Goal: Task Accomplishment & Management: Use online tool/utility

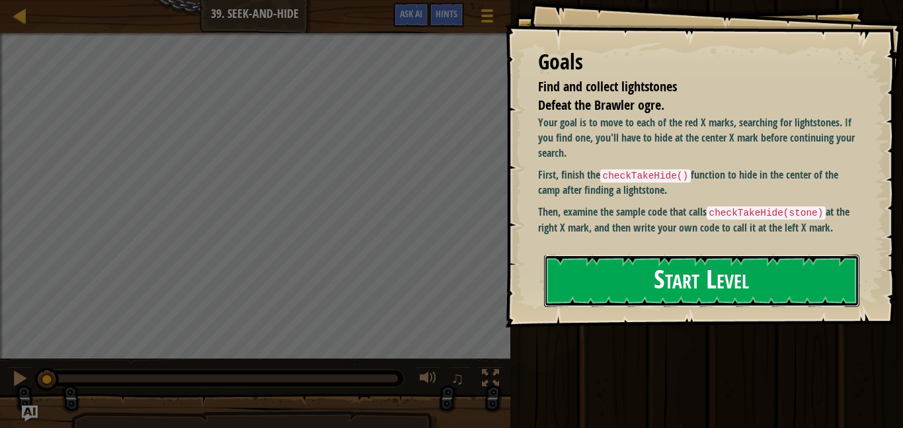
click at [616, 287] on button "Start Level" at bounding box center [701, 281] width 315 height 52
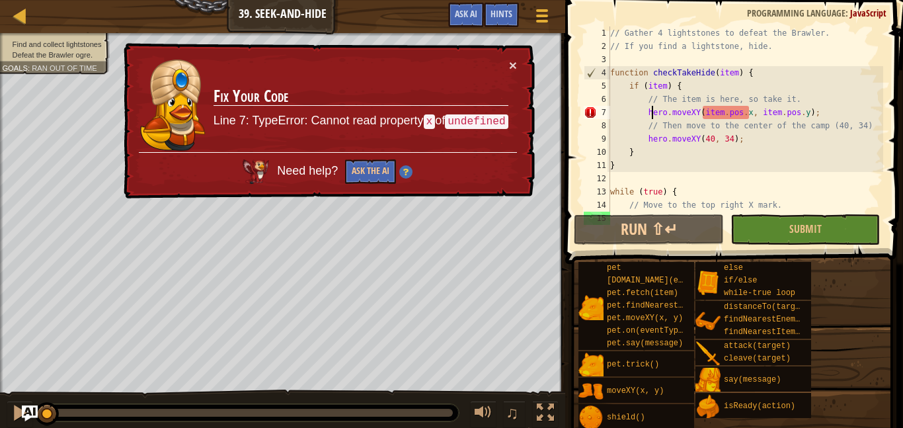
click at [653, 111] on div "// Gather 4 lightstones to defeat the Brawler. // If you find a lightstone, hid…" at bounding box center [746, 132] width 276 height 212
click at [649, 111] on div "// Gather 4 lightstones to defeat the Brawler. // If you find a lightstone, hid…" at bounding box center [746, 132] width 276 height 212
click at [640, 86] on div "// Gather 4 lightstones to defeat the Brawler. // If you find a lightstone, hid…" at bounding box center [746, 132] width 276 height 212
click at [652, 112] on div "// Gather 4 lightstones to defeat the Brawler. // If you find a lightstone, hid…" at bounding box center [746, 132] width 276 height 212
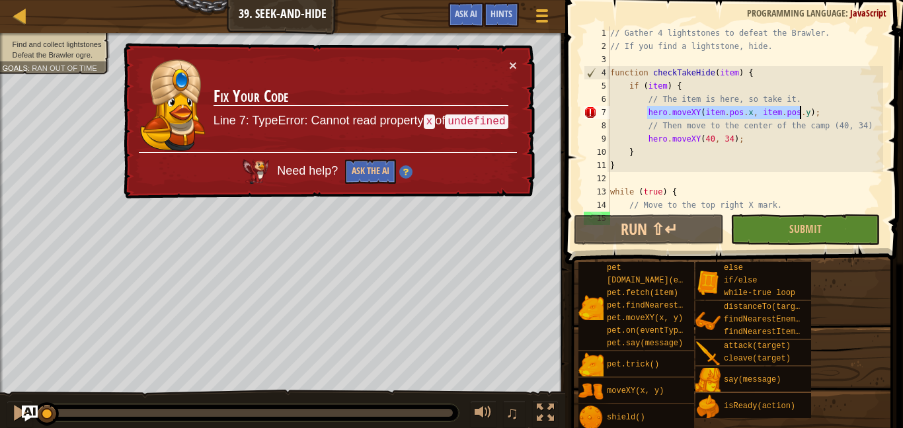
drag, startPoint x: 652, startPoint y: 112, endPoint x: 806, endPoint y: 110, distance: 154.1
click at [806, 110] on div "// Gather 4 lightstones to defeat the Brawler. // If you find a lightstone, hid…" at bounding box center [746, 132] width 276 height 212
click at [665, 226] on button "Run ⇧↵" at bounding box center [648, 229] width 149 height 30
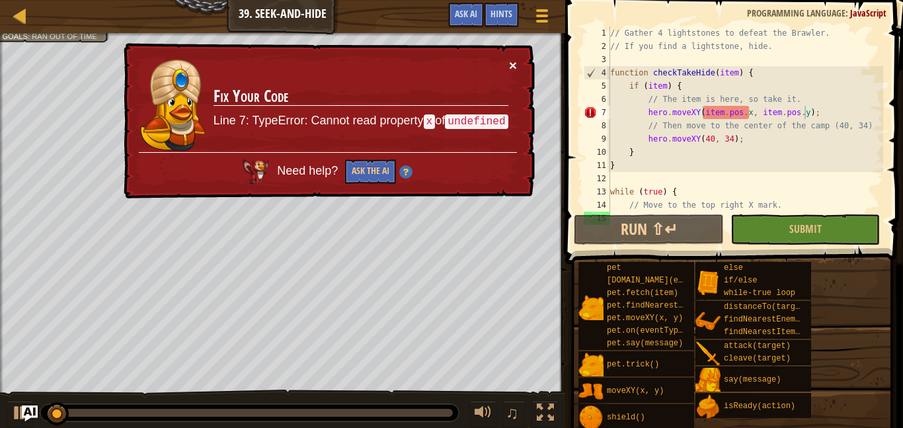
click at [512, 67] on button "×" at bounding box center [513, 65] width 8 height 14
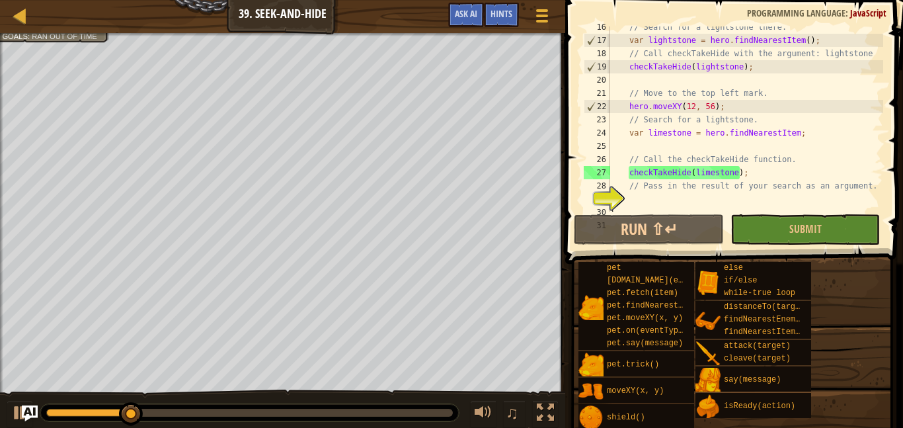
scroll to position [225, 0]
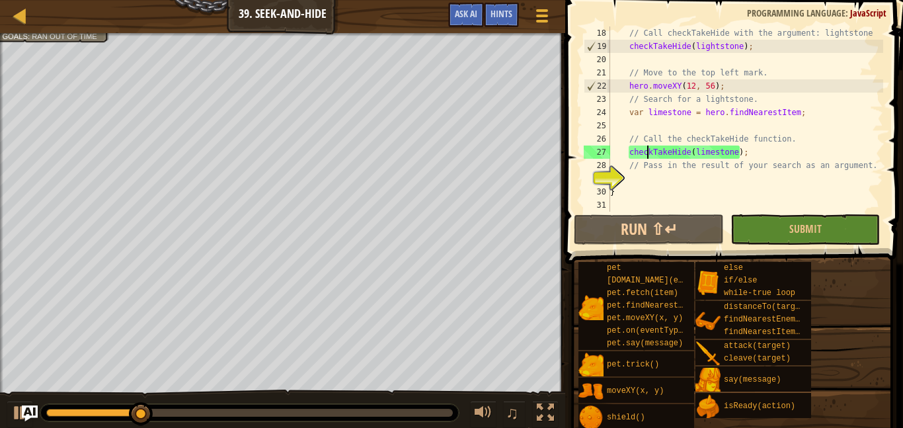
click at [649, 154] on div "// Call checkTakeHide with the argument: lightstone checkTakeHide ( lightstone …" at bounding box center [746, 132] width 276 height 212
type textarea "checkTakeHide(limestone);"
click at [649, 179] on div "// Call checkTakeHide with the argument: lightstone checkTakeHide ( lightstone …" at bounding box center [746, 132] width 276 height 212
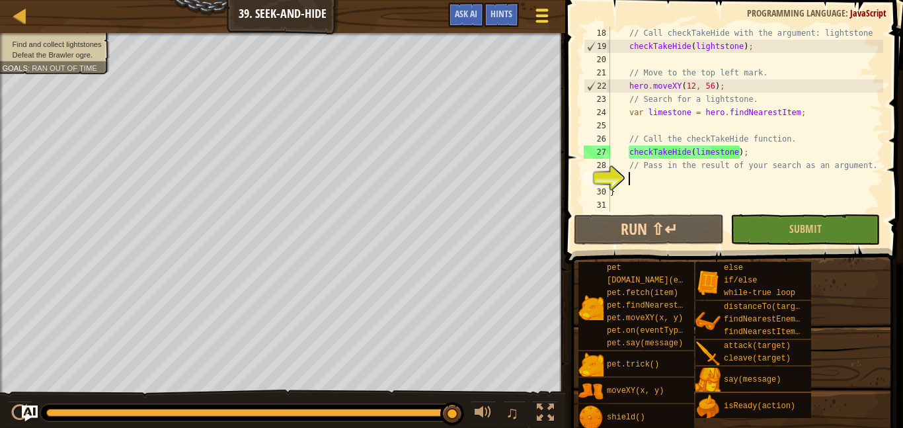
click at [540, 28] on button "Game Menu" at bounding box center [541, 18] width 35 height 32
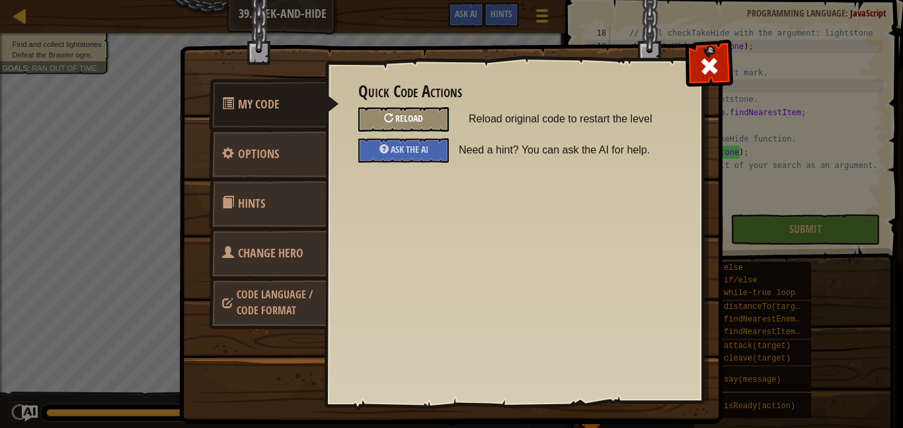
click at [419, 122] on span "Reload" at bounding box center [410, 118] width 28 height 13
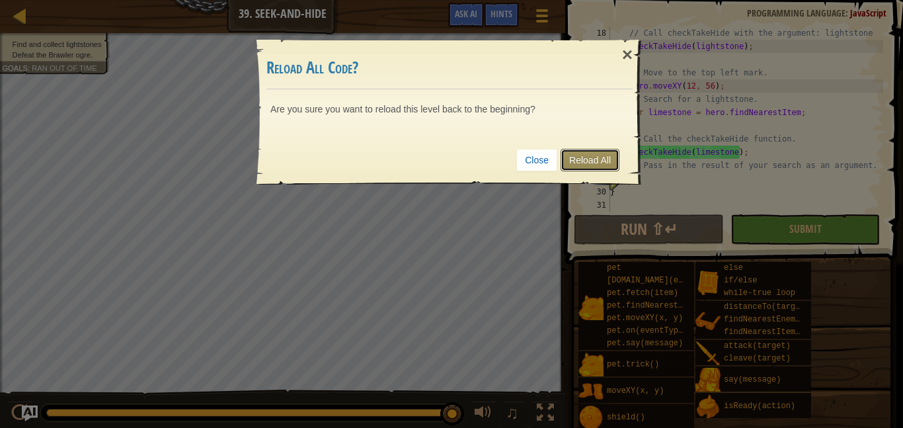
click at [581, 163] on link "Reload All" at bounding box center [590, 160] width 59 height 22
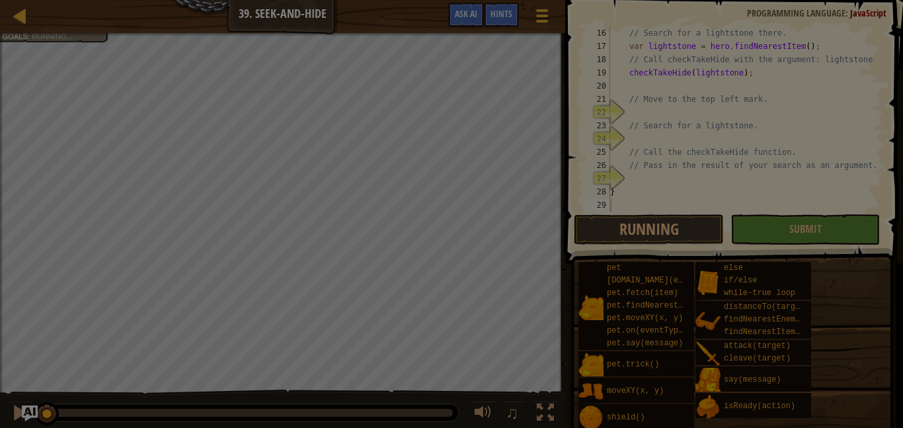
scroll to position [198, 0]
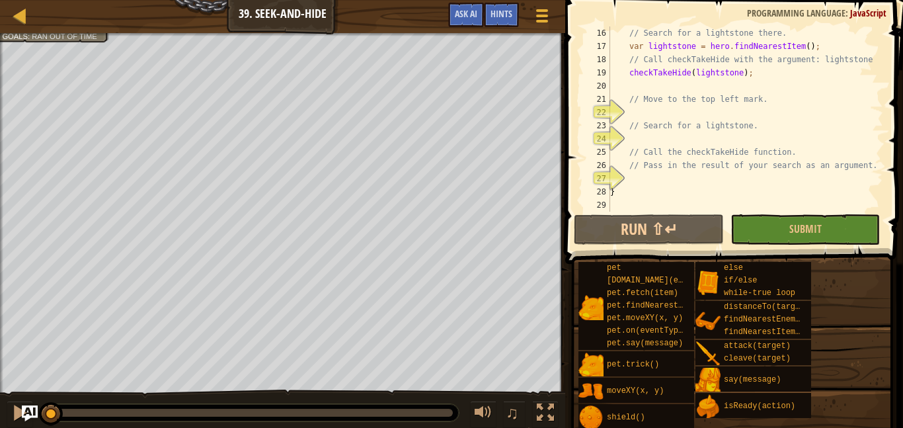
click at [698, 110] on div "// Search for a lightstone there. var lightstone = hero . findNearestItem ( ) ;…" at bounding box center [746, 132] width 276 height 212
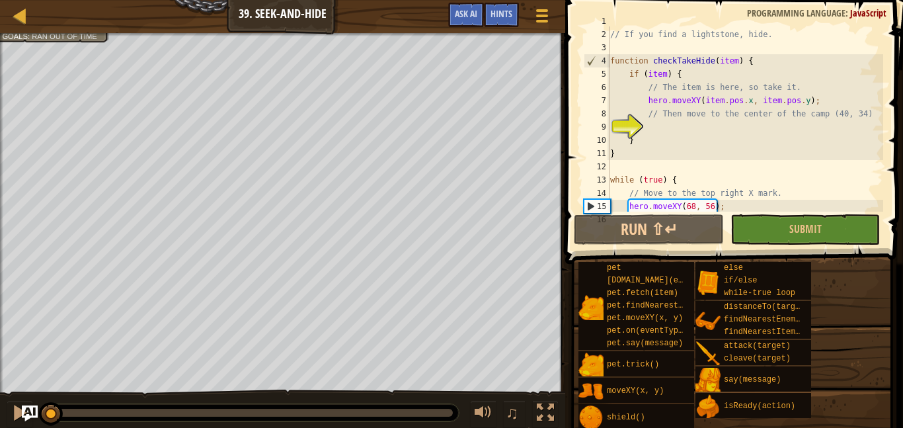
scroll to position [12, 0]
click at [665, 116] on div "// Gather 4 lightstones to defeat the Brawler. // If you find a lightstone, hid…" at bounding box center [746, 121] width 276 height 212
type textarea "// Then move to the center of the camp (40, 34)"
click at [665, 116] on div "// Gather 4 lightstones to defeat the Brawler. // If you find a lightstone, hid…" at bounding box center [746, 121] width 276 height 212
click at [665, 122] on div "// Gather 4 lightstones to defeat the Brawler. // If you find a lightstone, hid…" at bounding box center [746, 121] width 276 height 212
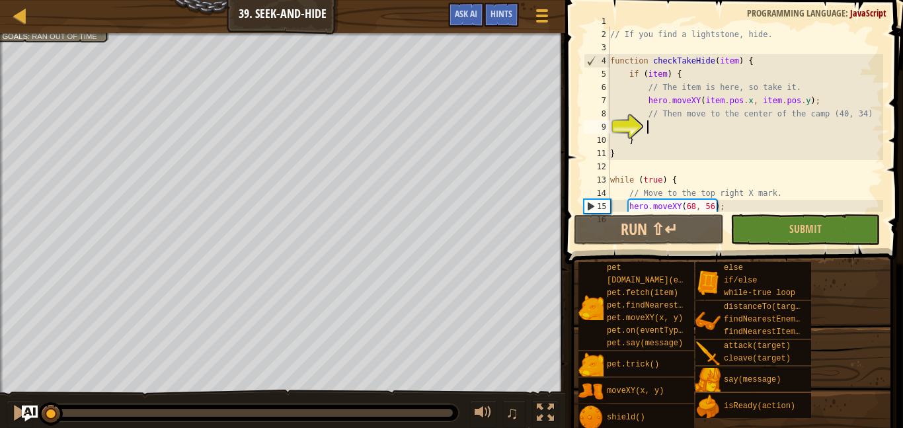
scroll to position [13, 0]
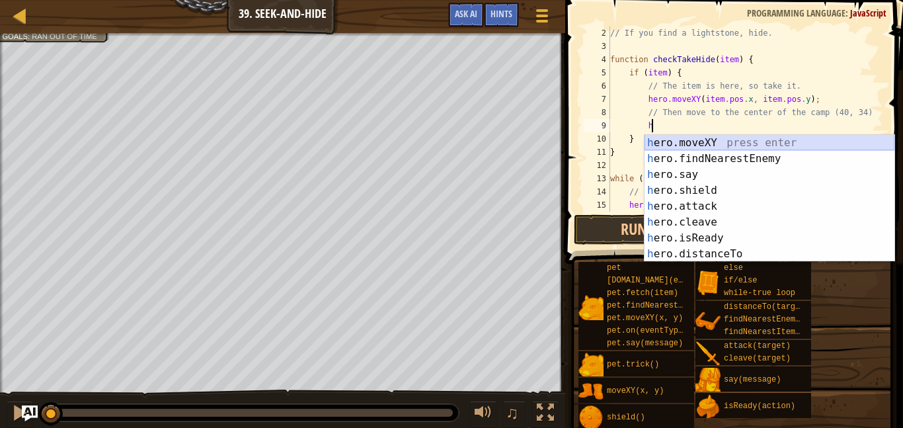
click at [683, 144] on div "h ero.moveXY press enter h ero.findNearestEnemy press enter h ero.say press ent…" at bounding box center [770, 214] width 250 height 159
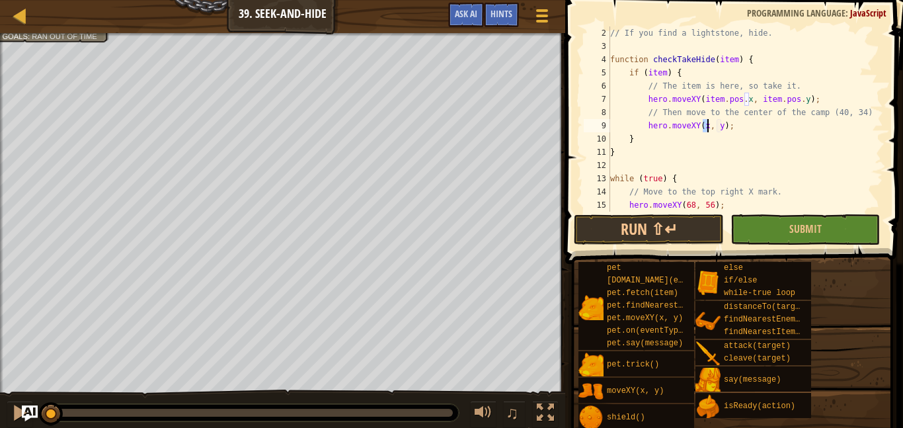
scroll to position [6, 15]
type textarea "hero.moveXY(40, 34);"
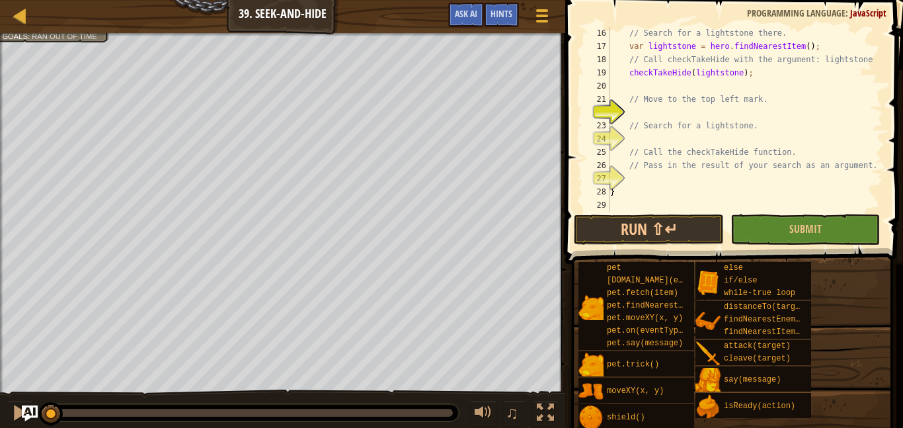
scroll to position [198, 0]
click at [675, 114] on div "// Search for a lightstone there. var lightstone = hero . findNearestItem ( ) ;…" at bounding box center [746, 132] width 276 height 212
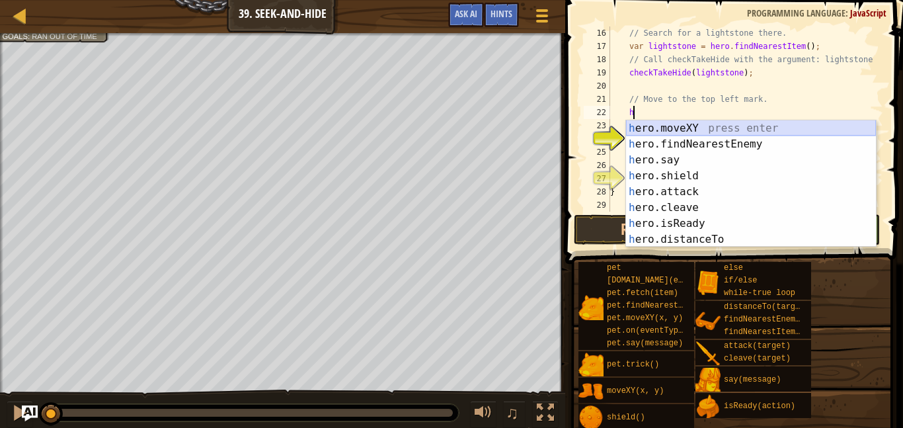
click at [680, 132] on div "h ero.moveXY press enter h ero.findNearestEnemy press enter h ero.say press ent…" at bounding box center [751, 199] width 250 height 159
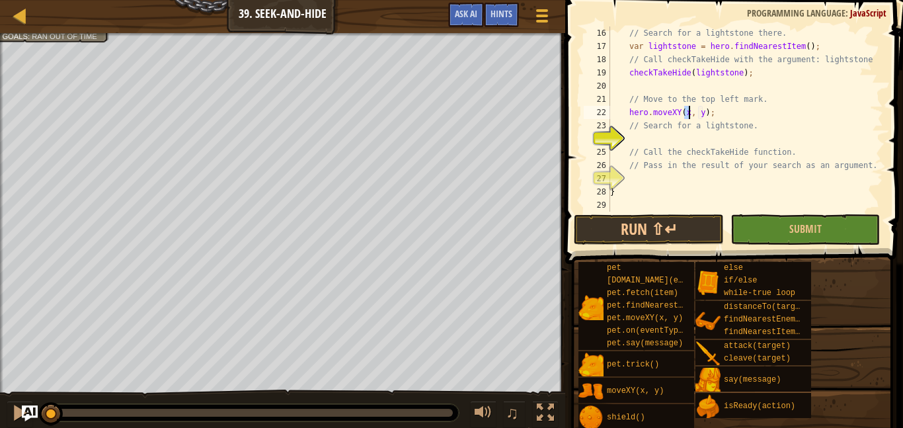
scroll to position [6, 12]
type textarea "hero.moveXY(12, 56);"
click at [702, 139] on div "// Search for a lightstone there. var lightstone = hero . findNearestItem ( ) ;…" at bounding box center [746, 132] width 276 height 212
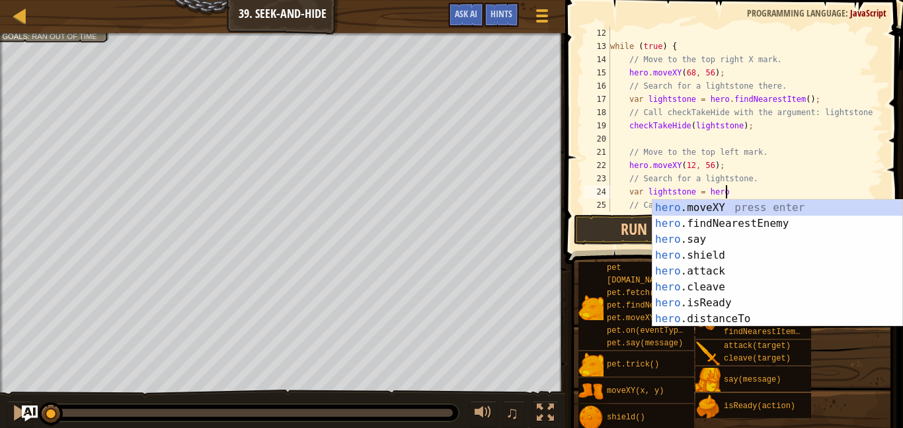
scroll to position [6, 16]
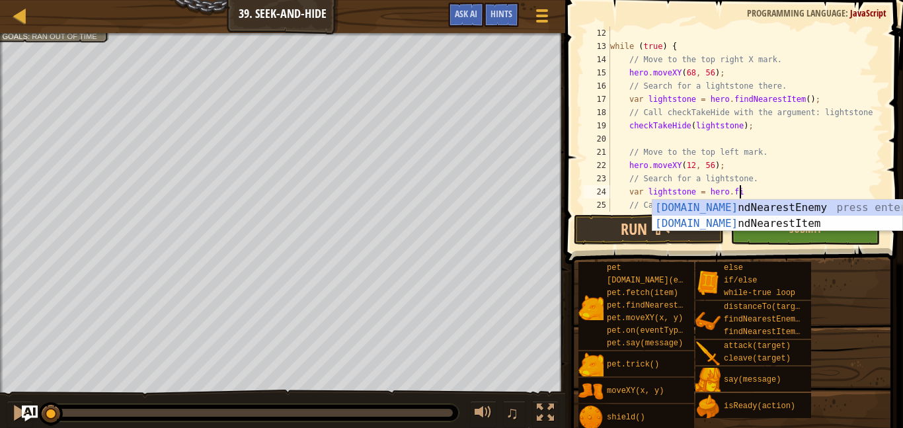
type textarea "var lightstone = hero.fin"
click at [740, 220] on div "hero.fin dNearestEnemy press enter hero.fin dNearestItem press enter" at bounding box center [778, 231] width 250 height 63
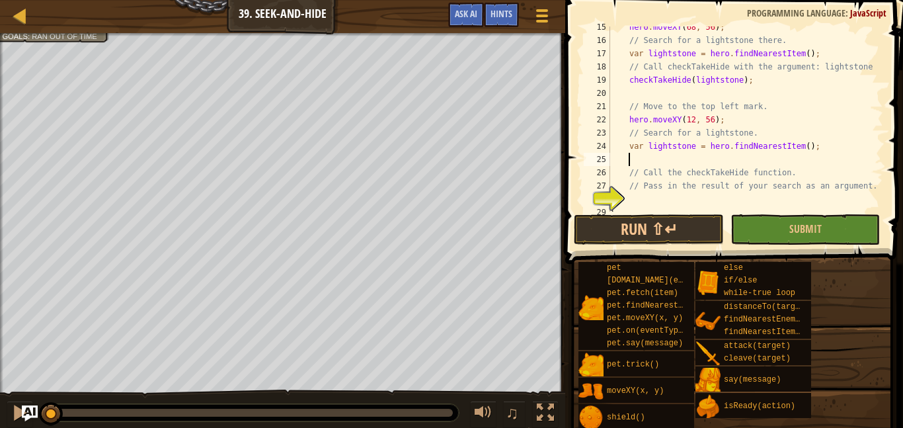
scroll to position [191, 0]
click at [798, 169] on div "hero . moveXY ( 68 , 56 ) ; // Search for a lightstone there. var lightstone = …" at bounding box center [746, 127] width 276 height 212
type textarea "// Call the checkTakeHide function."
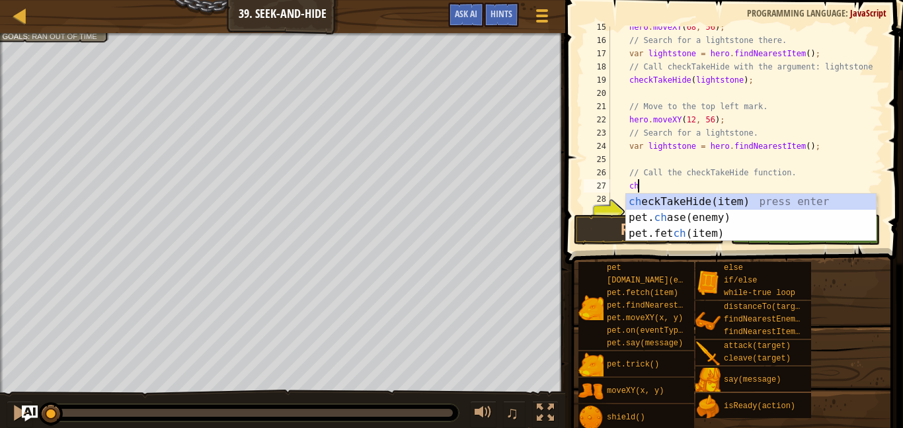
scroll to position [6, 4]
click at [810, 199] on div "che ckTakeHide(item) press enter pet. ch as e (enemy) press enter pet.fet ch (i…" at bounding box center [751, 233] width 250 height 79
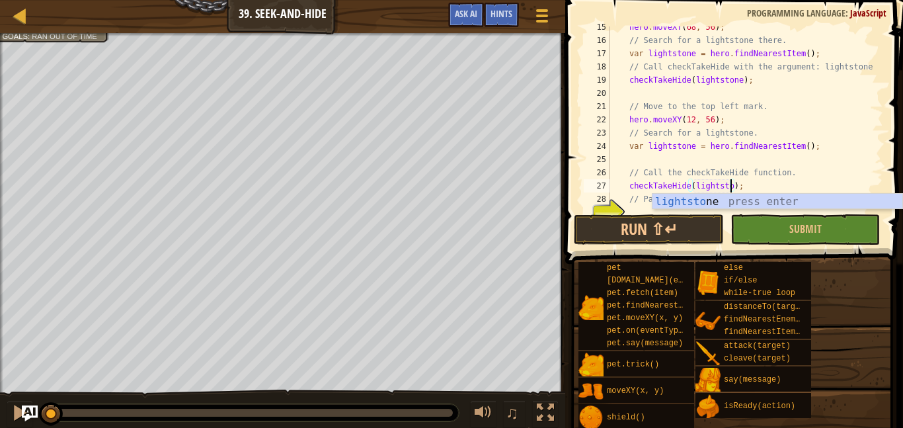
type textarea "checkTakeHide(lightstone);"
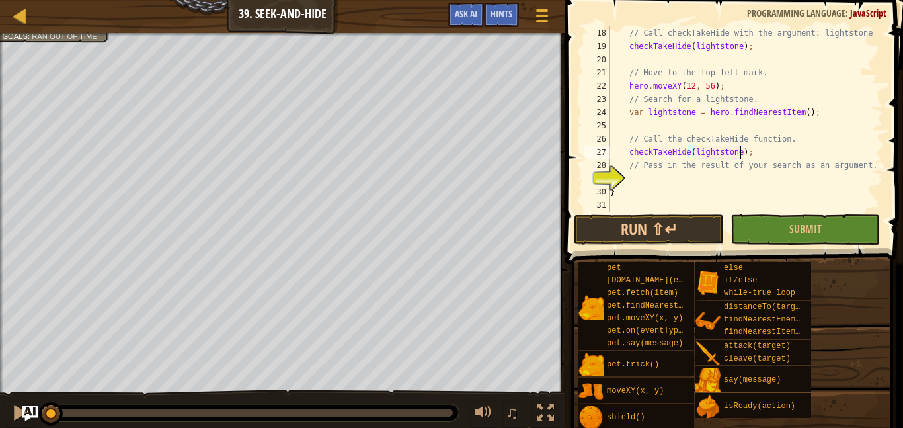
scroll to position [225, 0]
click at [746, 178] on div "// Call checkTakeHide with the argument: lightstone checkTakeHide ( lightstone …" at bounding box center [746, 132] width 276 height 212
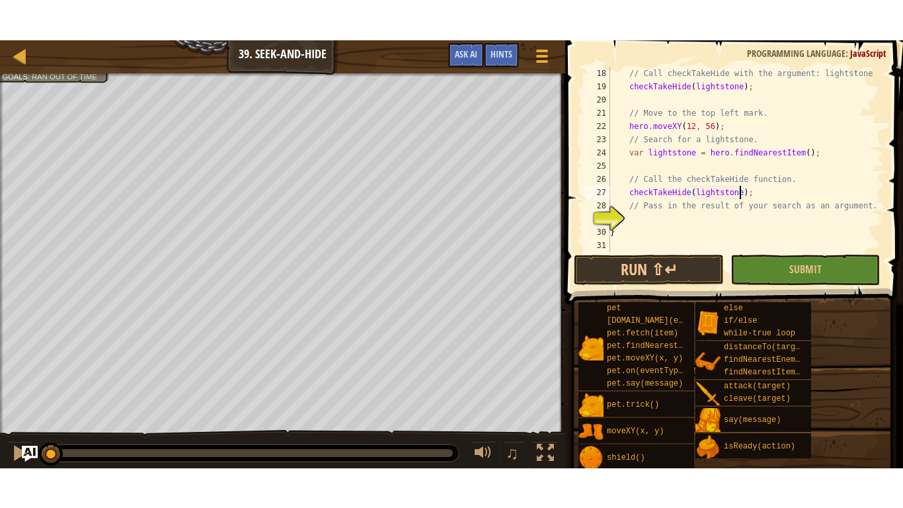
scroll to position [6, 2]
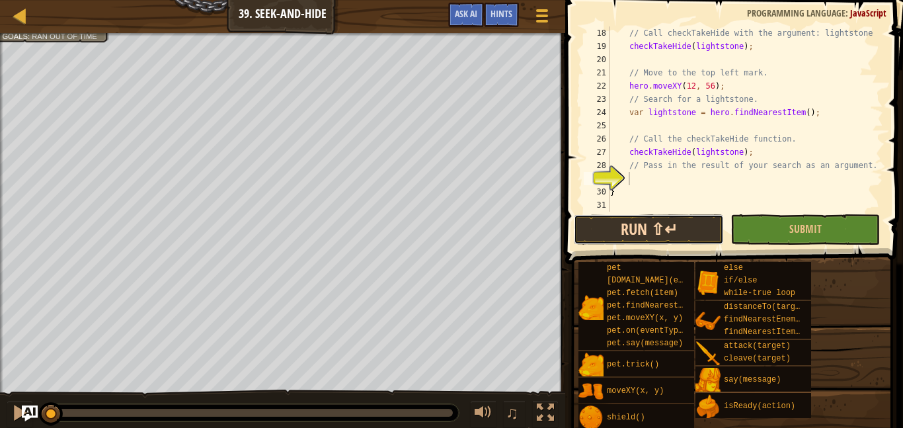
click at [673, 220] on button "Run ⇧↵" at bounding box center [648, 229] width 149 height 30
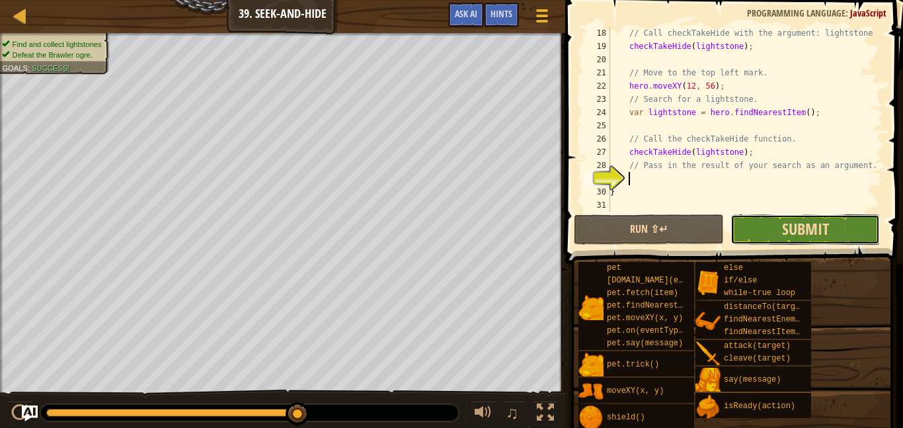
click at [823, 226] on span "Submit" at bounding box center [805, 228] width 47 height 21
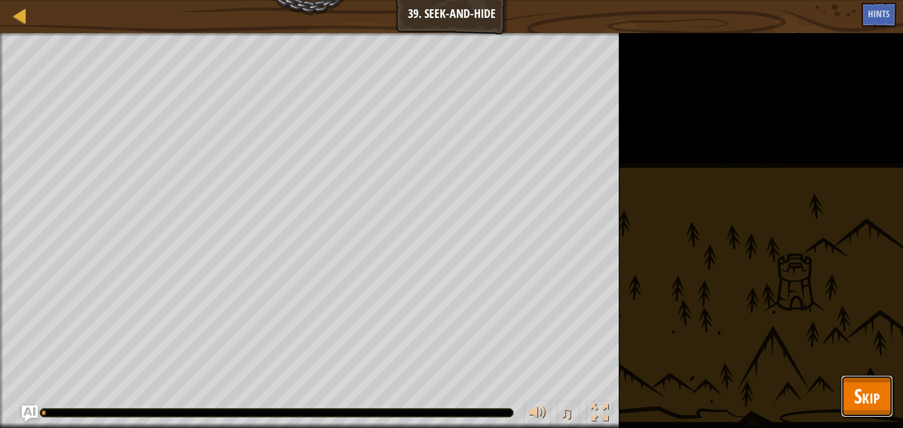
click at [856, 398] on span "Skip" at bounding box center [867, 395] width 26 height 27
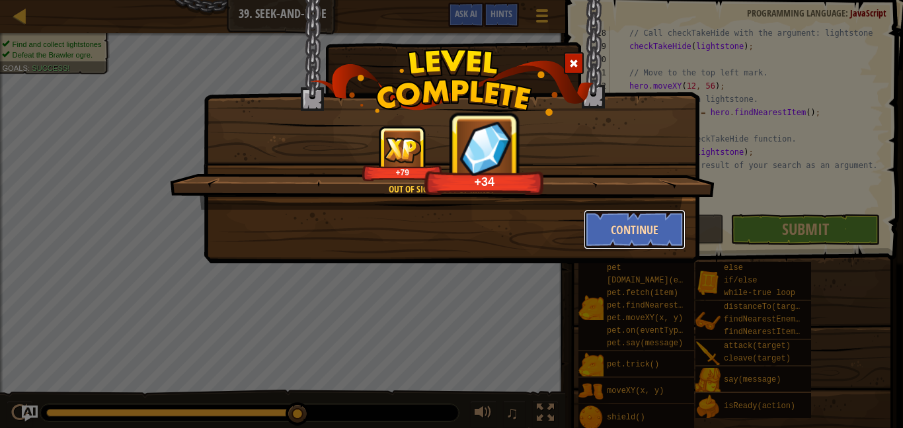
click at [629, 222] on button "Continue" at bounding box center [635, 230] width 103 height 40
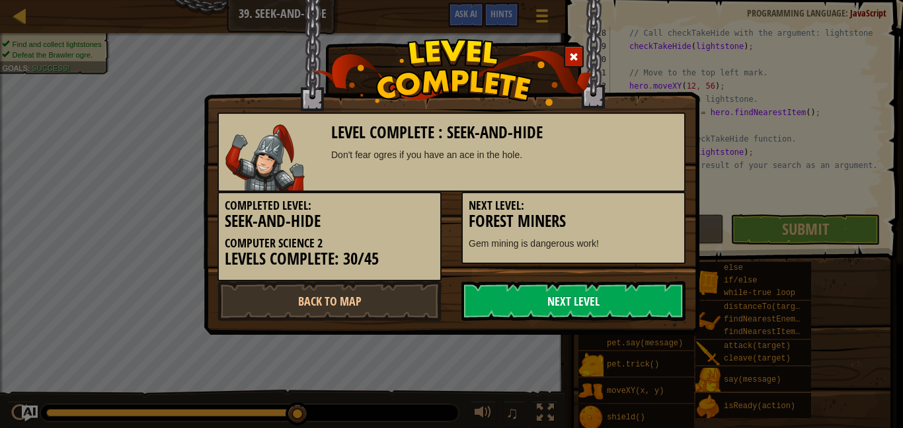
click at [604, 294] on link "Next Level" at bounding box center [574, 301] width 224 height 40
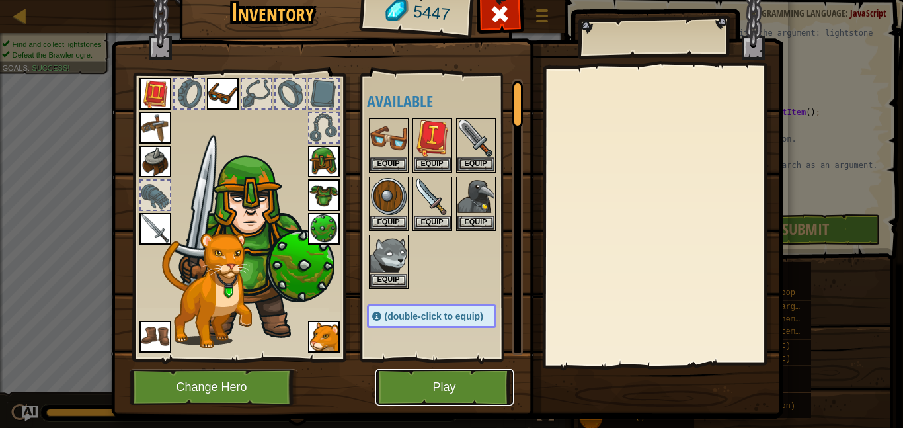
click at [464, 402] on button "Play" at bounding box center [445, 387] width 138 height 36
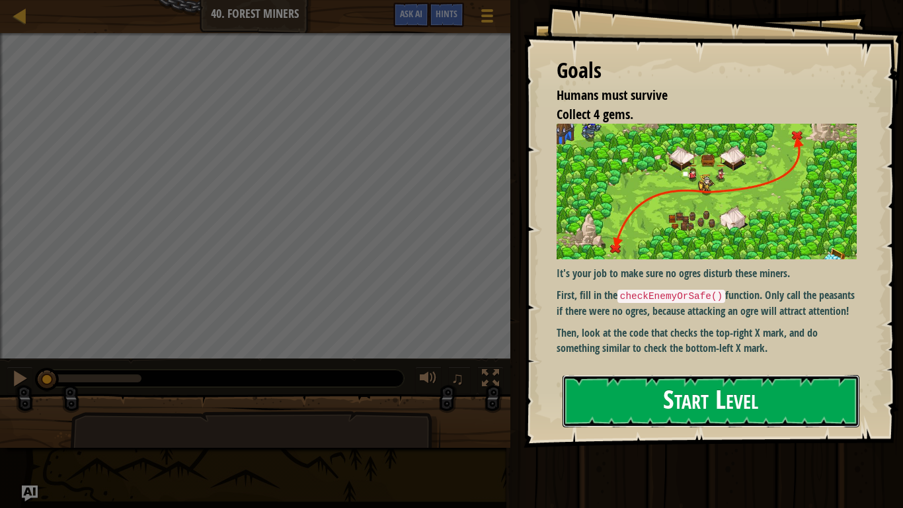
click at [685, 402] on button "Start Level" at bounding box center [711, 401] width 297 height 52
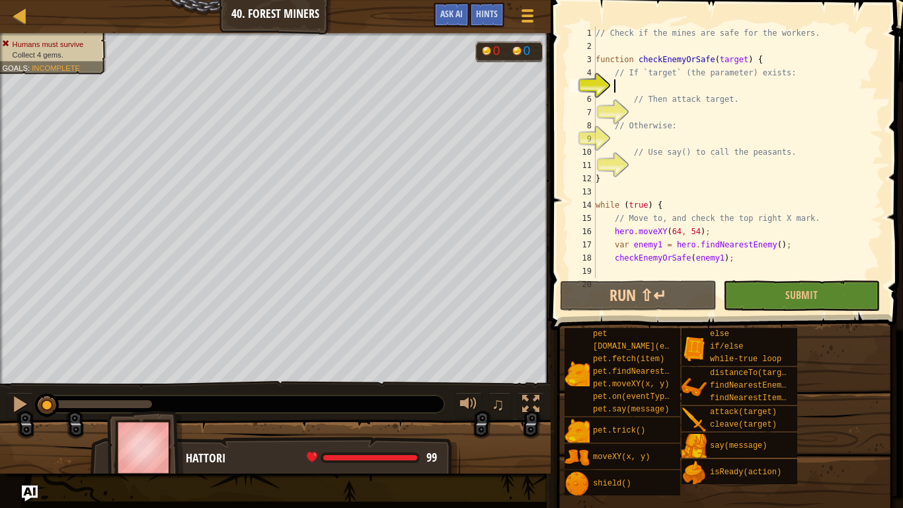
click at [663, 87] on div "// Check if the mines are safe for the workers. function checkEnemyOrSafe ( tar…" at bounding box center [738, 165] width 290 height 278
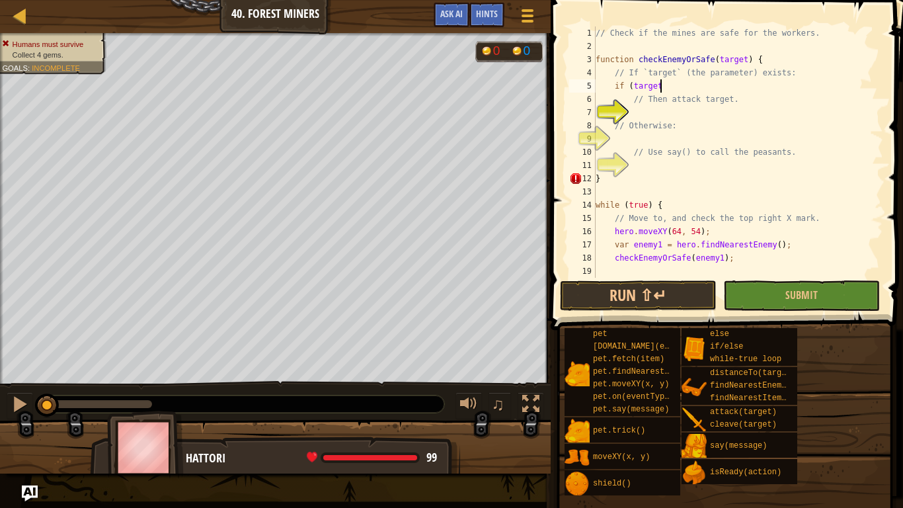
scroll to position [6, 9]
type textarea "if (target) {"
click at [687, 108] on div "// Check if the mines are safe for the workers. function checkEnemyOrSafe ( tar…" at bounding box center [738, 165] width 290 height 278
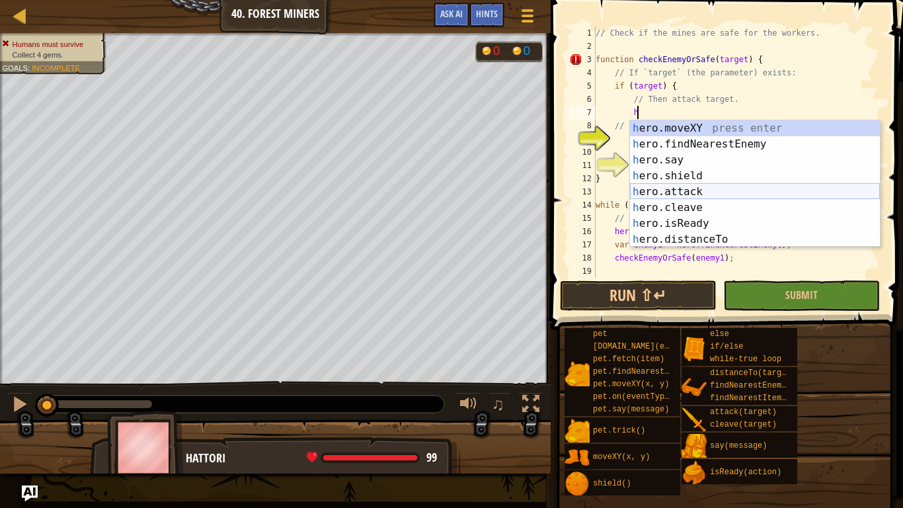
click at [708, 191] on div "h ero.moveXY press enter h ero.findNearestEnemy press enter h ero.say press ent…" at bounding box center [755, 199] width 250 height 159
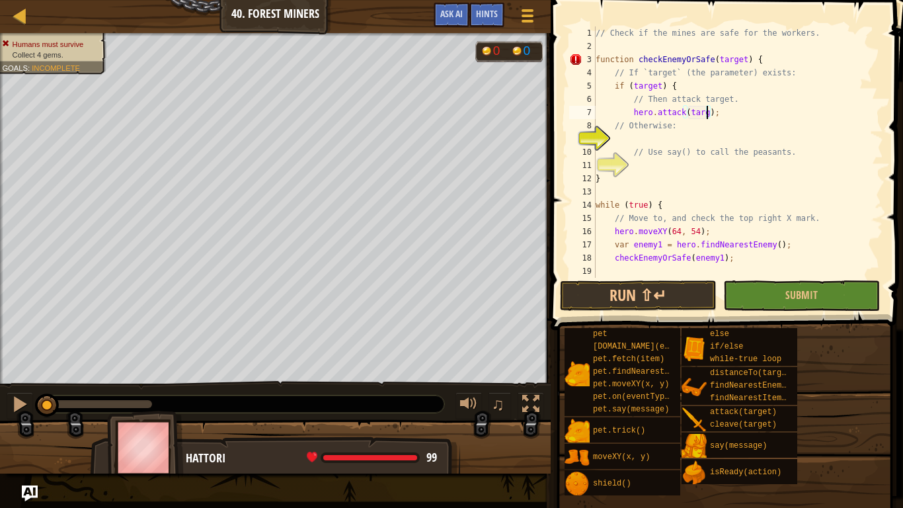
type textarea "hero.attack(target);"
click at [728, 142] on div "// Check if the mines are safe for the workers. function checkEnemyOrSafe ( tar…" at bounding box center [738, 165] width 290 height 278
click at [735, 114] on div "// Check if the mines are safe for the workers. function checkEnemyOrSafe ( tar…" at bounding box center [738, 165] width 290 height 278
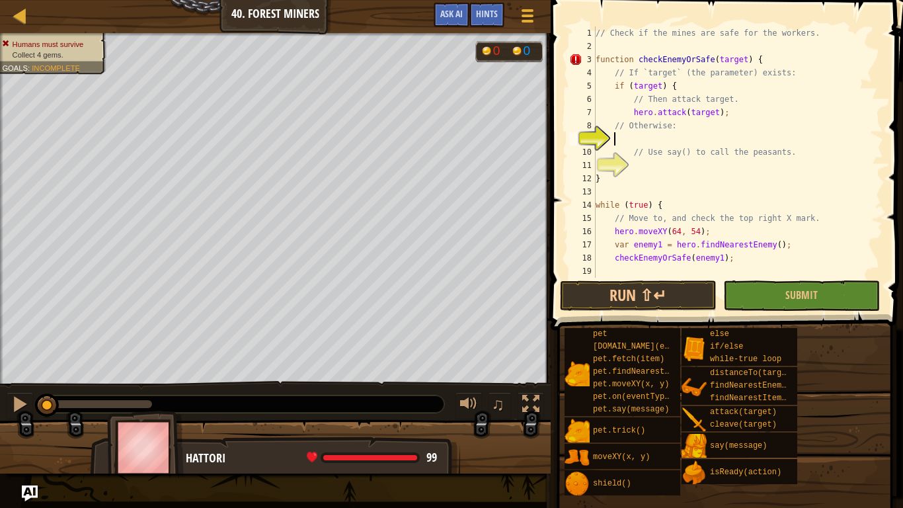
type textarea "hero.attack(target);"
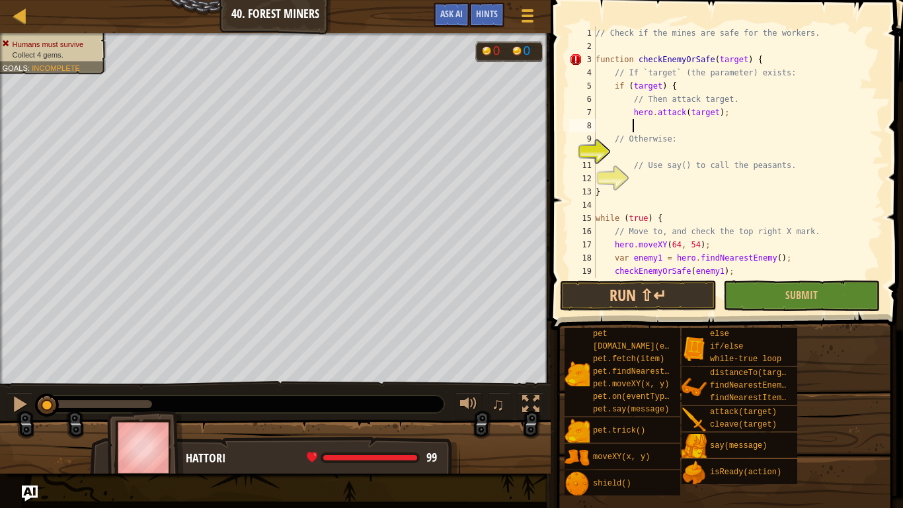
type textarea "}"
click at [718, 153] on div "// Check if the mines are safe for the workers. function checkEnemyOrSafe ( tar…" at bounding box center [738, 165] width 290 height 278
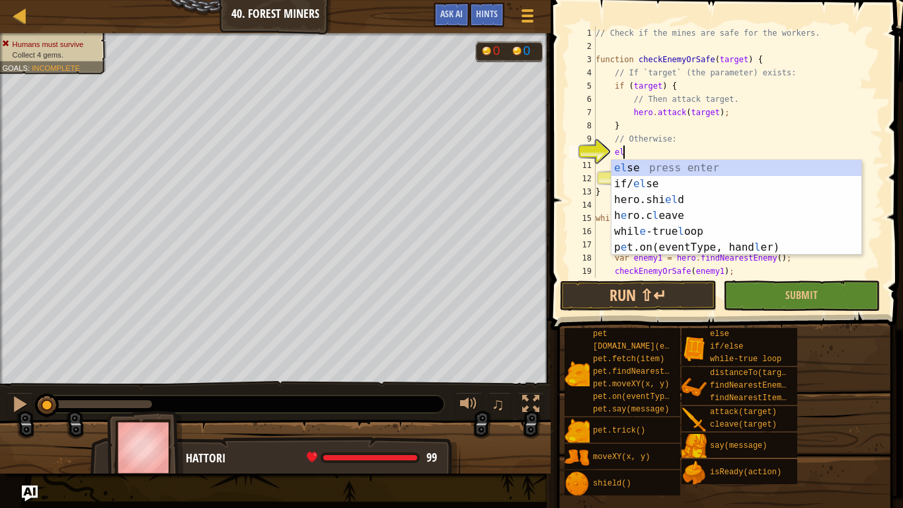
type textarea "else"
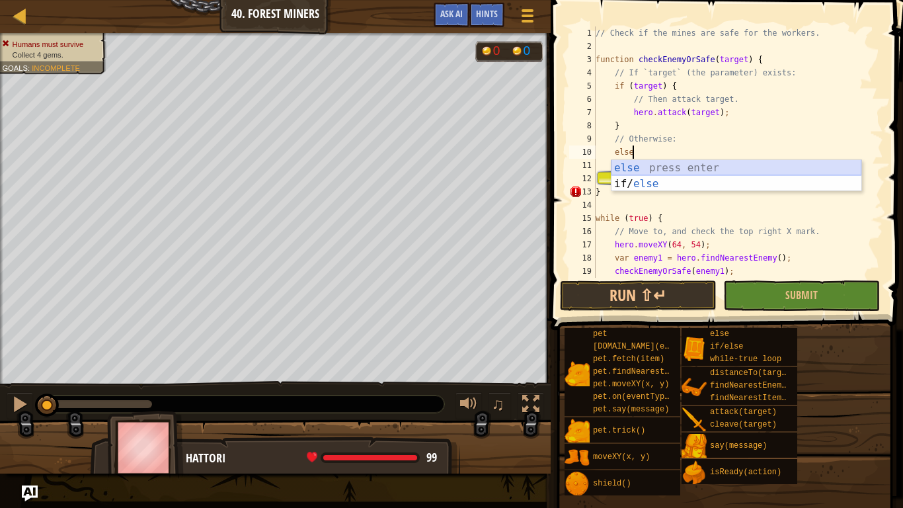
click at [720, 169] on div "else press enter if/ else press enter" at bounding box center [737, 191] width 250 height 63
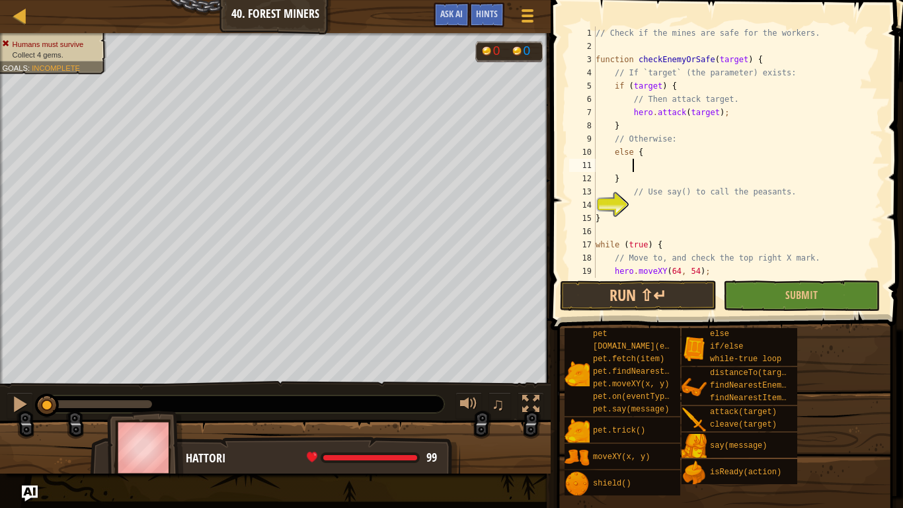
click at [725, 208] on div "// Check if the mines are safe for the workers. function checkEnemyOrSafe ( tar…" at bounding box center [738, 165] width 290 height 278
click at [715, 171] on div "// Check if the mines are safe for the workers. function checkEnemyOrSafe ( tar…" at bounding box center [738, 165] width 290 height 278
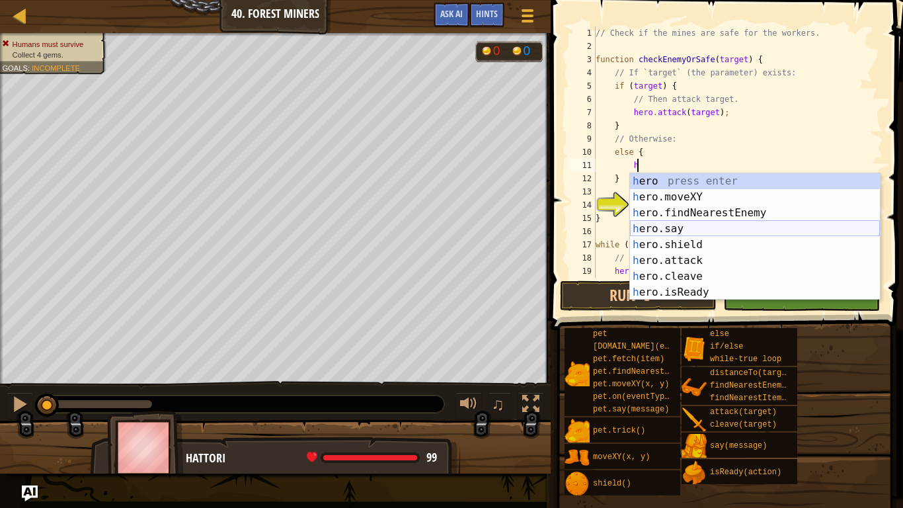
click at [710, 225] on div "h ero press enter h ero.moveXY press enter h ero.findNearestEnemy press enter h…" at bounding box center [755, 252] width 250 height 159
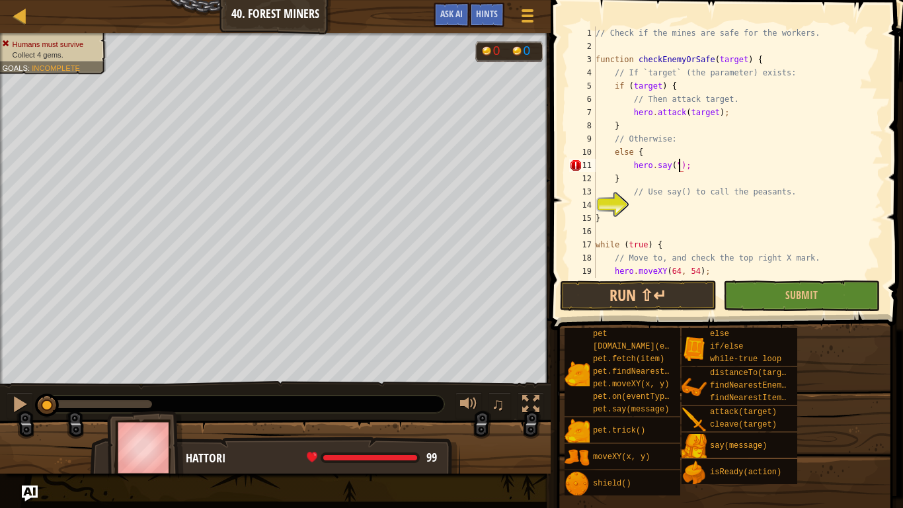
scroll to position [6, 12]
click at [712, 194] on div "// Check if the mines are safe for the workers. function checkEnemyOrSafe ( tar…" at bounding box center [738, 165] width 290 height 278
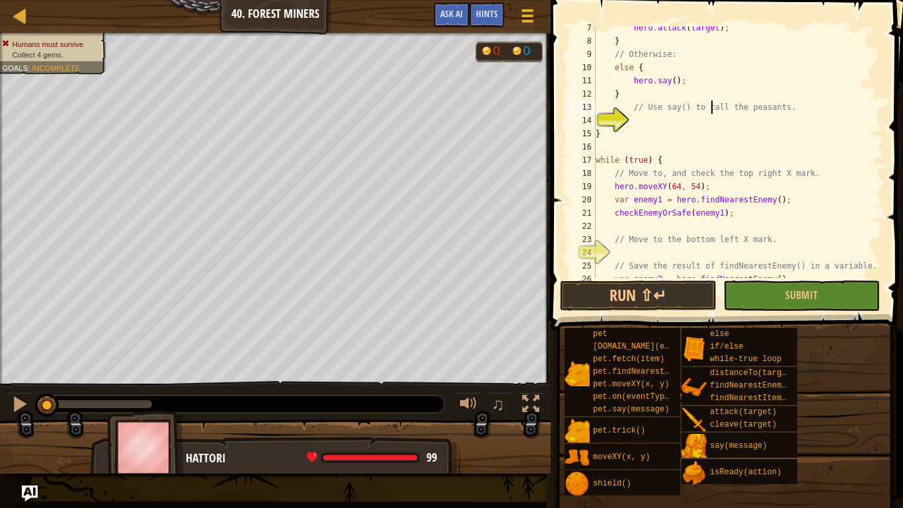
scroll to position [85, 0]
click at [671, 159] on div "hero . attack ( target ) ; } // Otherwise: else { hero . say ( ) ; } // Use say…" at bounding box center [738, 160] width 290 height 278
type textarea "while (true) {"
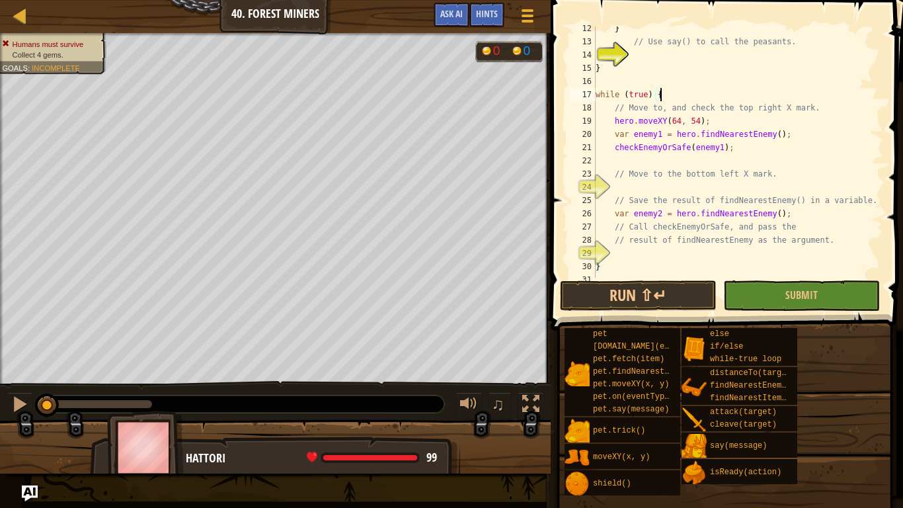
scroll to position [159, 0]
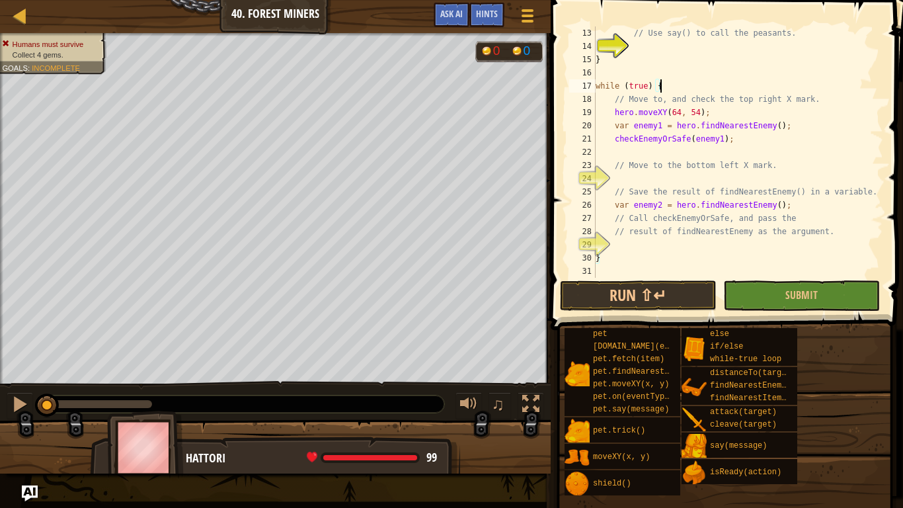
click at [678, 179] on div "// Use say() to call the peasants. } while ( true ) { // Move to, and check the…" at bounding box center [738, 165] width 290 height 278
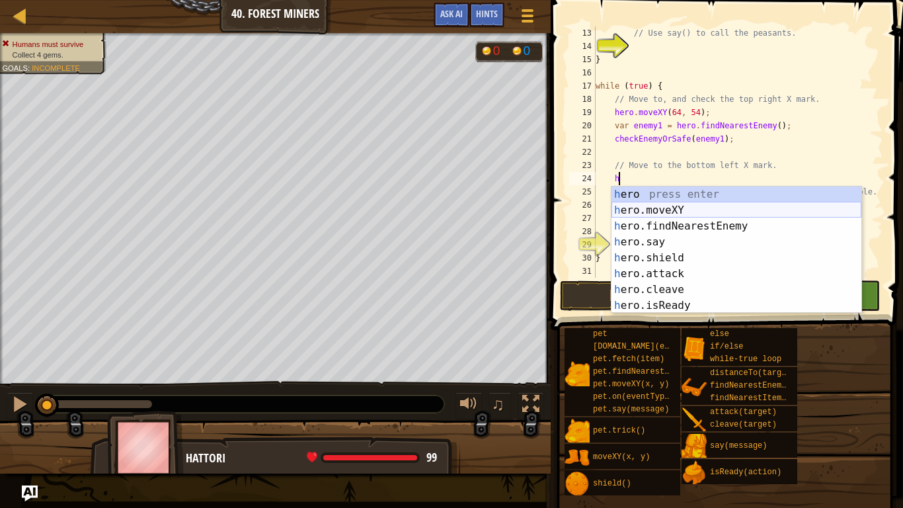
click at [683, 213] on div "h ero press enter h ero.moveXY press enter h ero.findNearestEnemy press enter h…" at bounding box center [737, 266] width 250 height 159
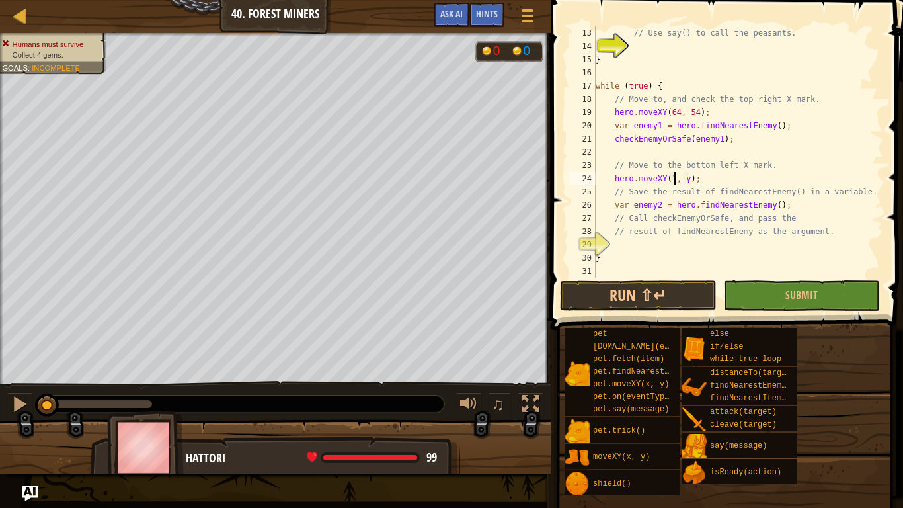
scroll to position [6, 12]
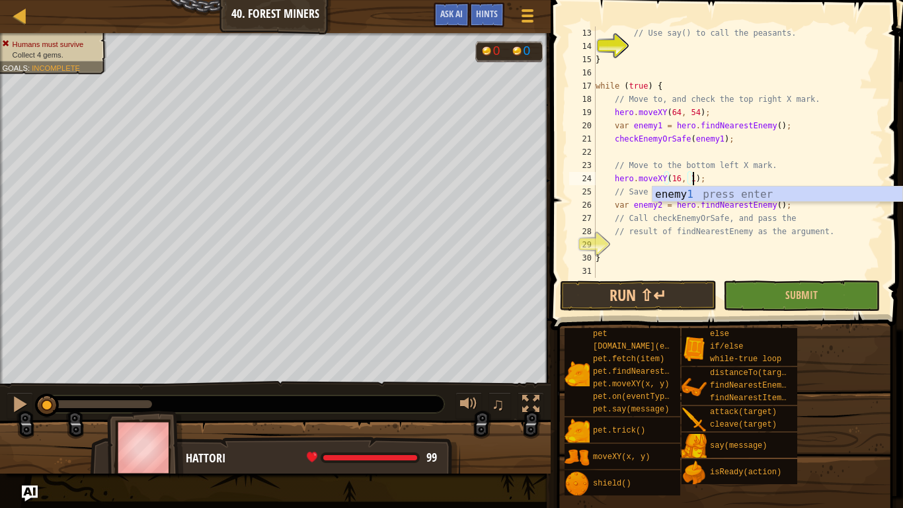
type textarea "hero.moveXY(16, 14);"
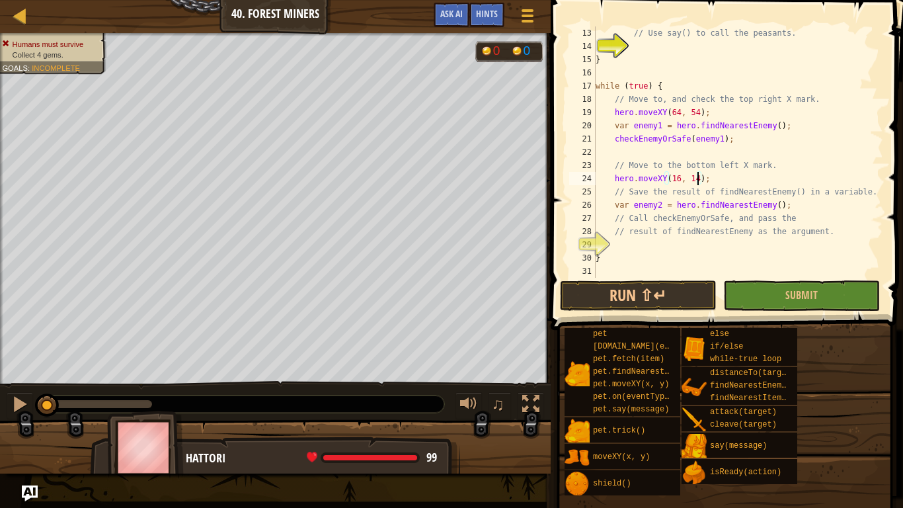
click at [655, 249] on div "// Use say() to call the peasants. } while ( true ) { // Move to, and check the…" at bounding box center [738, 165] width 290 height 278
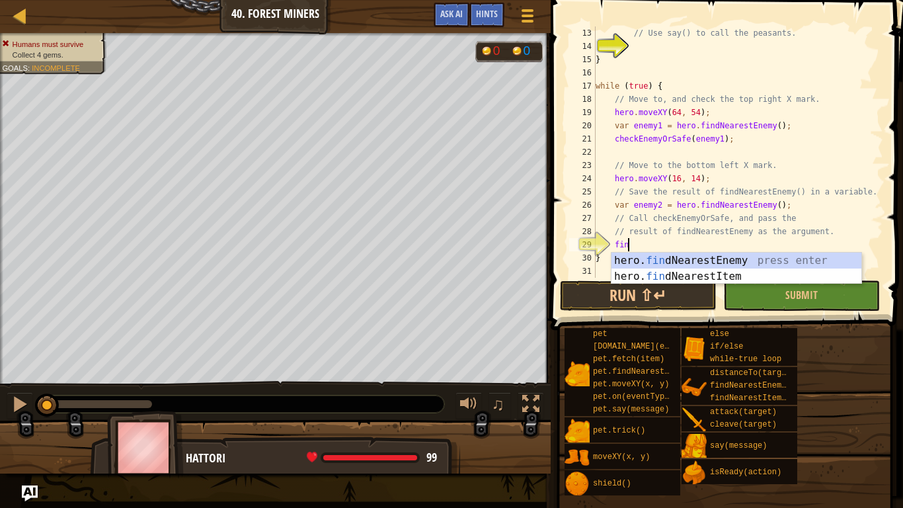
type textarea "find"
click at [669, 262] on div "hero. find NearestEnemy press enter hero. find NearestItem press enter" at bounding box center [737, 284] width 250 height 63
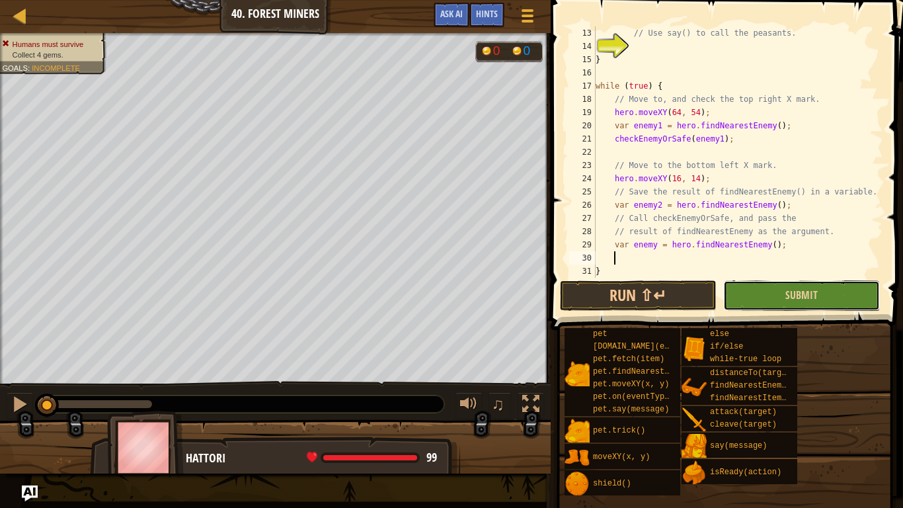
click at [735, 297] on button "Submit" at bounding box center [802, 295] width 157 height 30
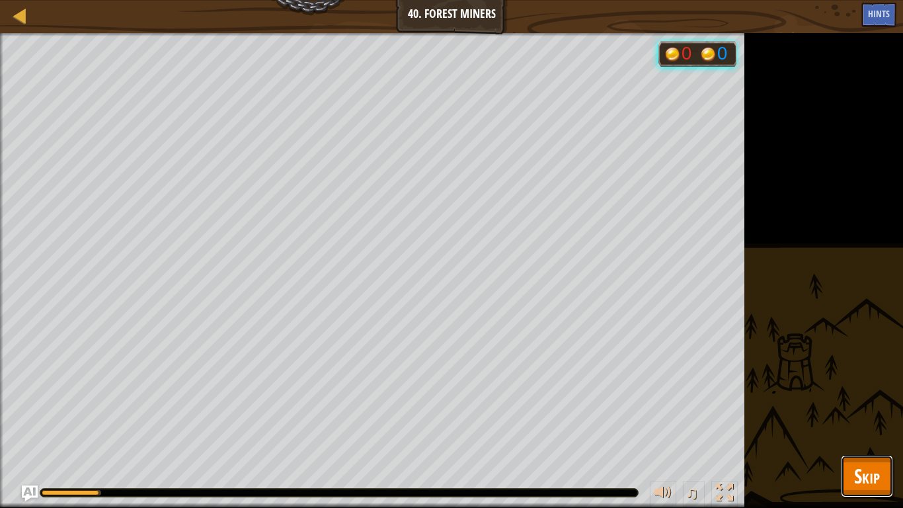
click at [857, 427] on button "Skip" at bounding box center [867, 476] width 52 height 42
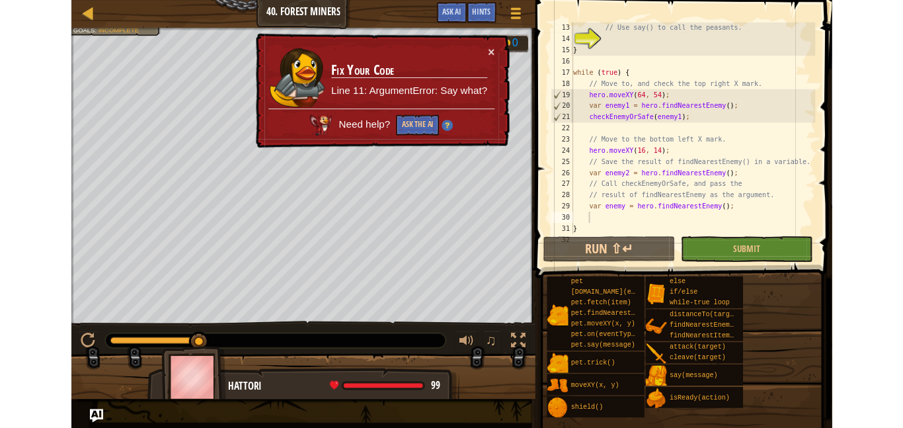
scroll to position [0, 0]
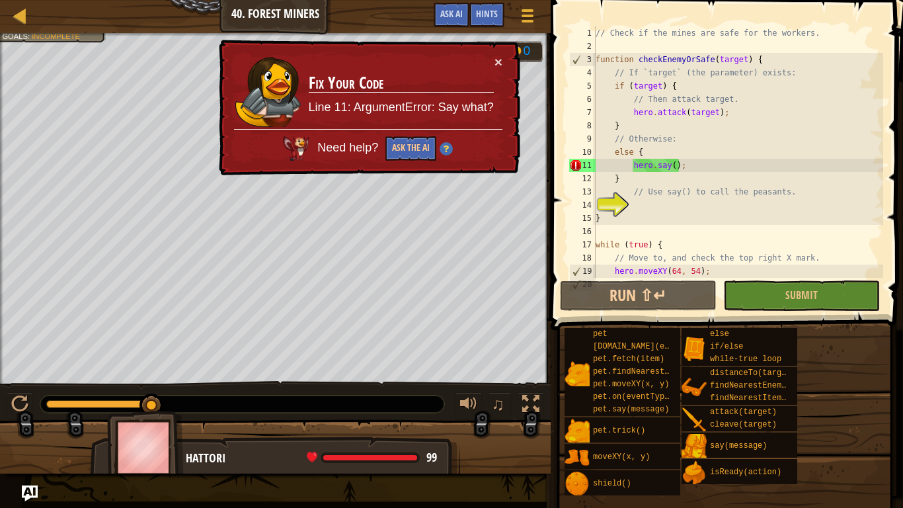
type textarea "hero.say();"
drag, startPoint x: 694, startPoint y: 167, endPoint x: 635, endPoint y: 167, distance: 58.9
click at [635, 167] on div "// Check if the mines are safe for the workers. function checkEnemyOrSafe ( tar…" at bounding box center [738, 165] width 290 height 278
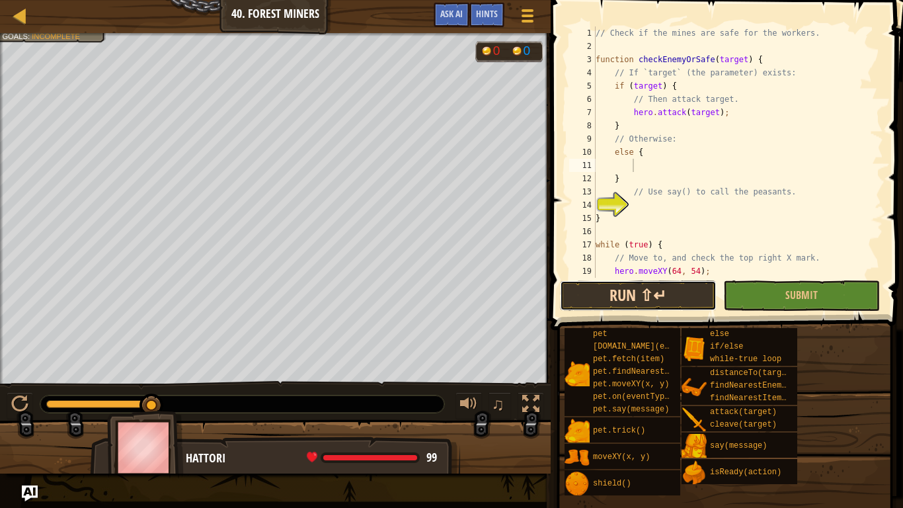
click at [659, 296] on button "Run ⇧↵" at bounding box center [638, 295] width 157 height 30
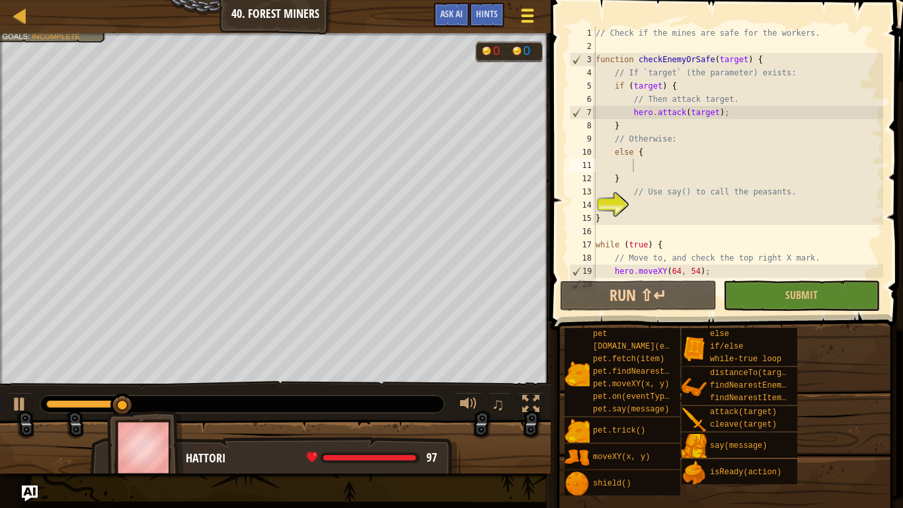
click at [532, 15] on span at bounding box center [527, 16] width 13 height 3
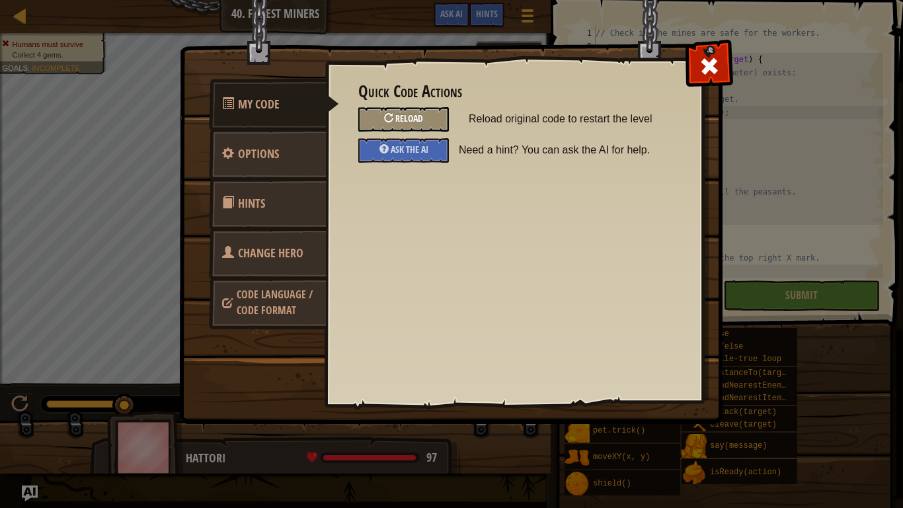
click at [411, 117] on span "Reload" at bounding box center [410, 118] width 28 height 13
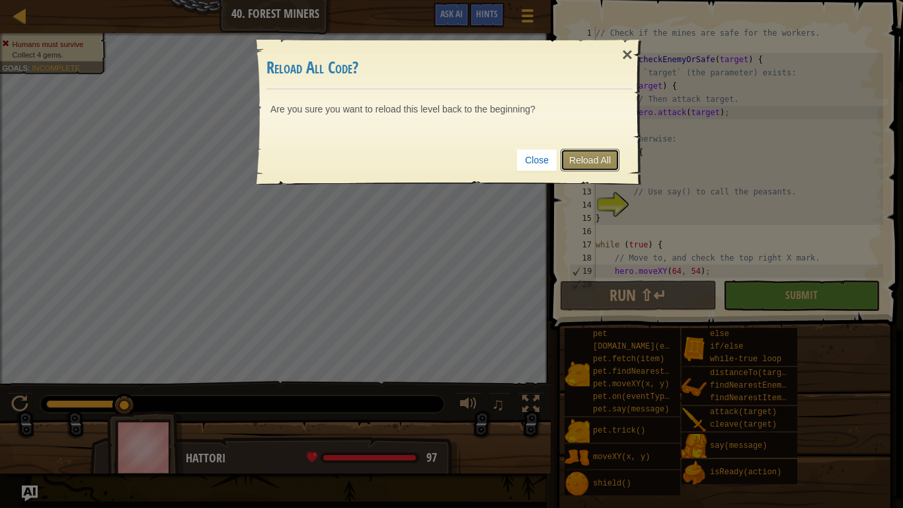
click at [602, 164] on link "Reload All" at bounding box center [590, 160] width 59 height 22
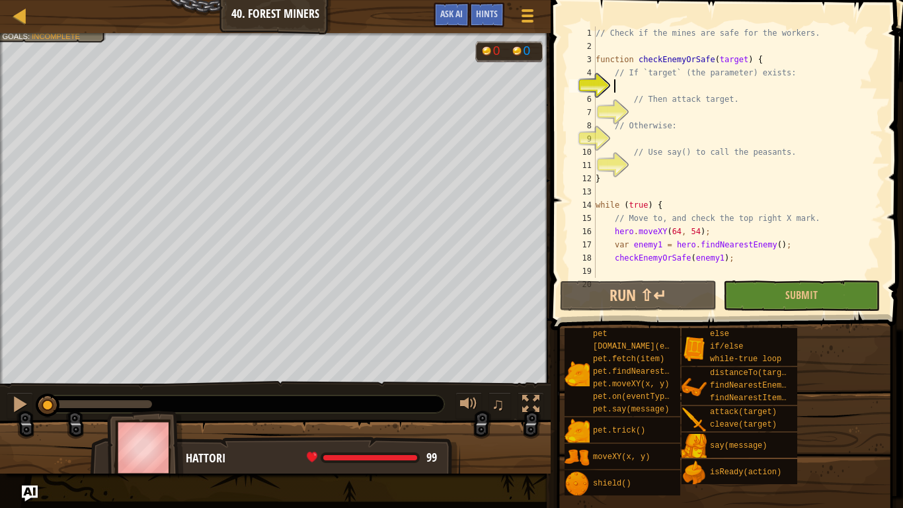
click at [678, 53] on div "// Check if the mines are safe for the workers. function checkEnemyOrSafe ( tar…" at bounding box center [738, 165] width 290 height 278
type textarea "function checkEnemyOrSafe(target) {"
